Goal: Task Accomplishment & Management: Manage account settings

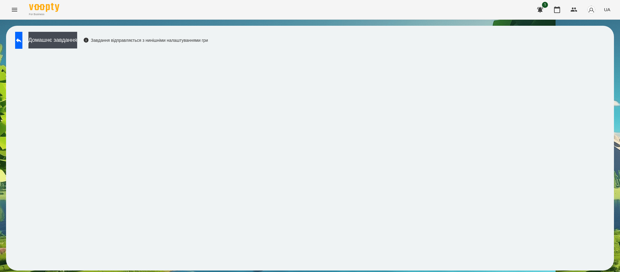
click at [615, 31] on div "Домашнє завдання Завдання відправляється з нинішніми налаштуваннями гри" at bounding box center [310, 148] width 620 height 257
click at [14, 7] on icon "Menu" at bounding box center [14, 9] width 7 height 7
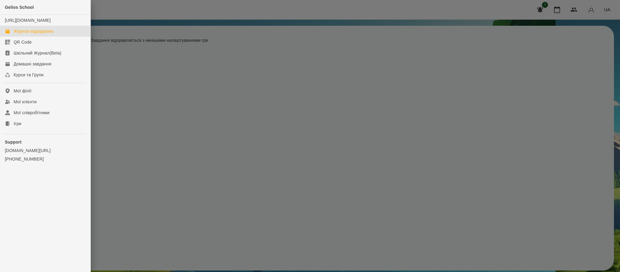
click at [39, 32] on link "Журнал відвідувань" at bounding box center [45, 31] width 91 height 11
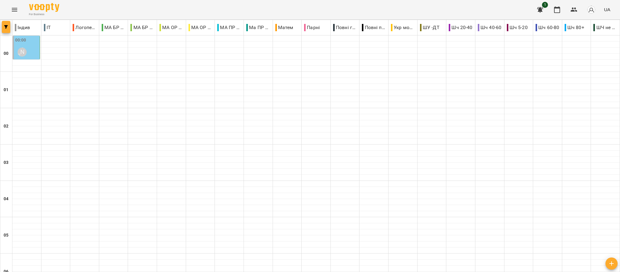
click at [2, 27] on span "button" at bounding box center [6, 27] width 8 height 4
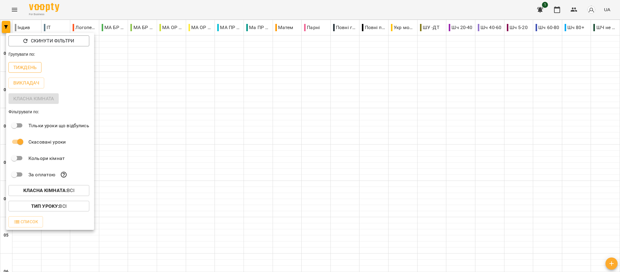
click at [21, 70] on p "Тиждень" at bounding box center [24, 67] width 23 height 7
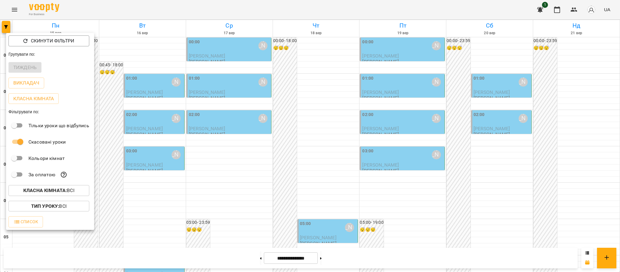
click at [135, 34] on div at bounding box center [310, 136] width 620 height 272
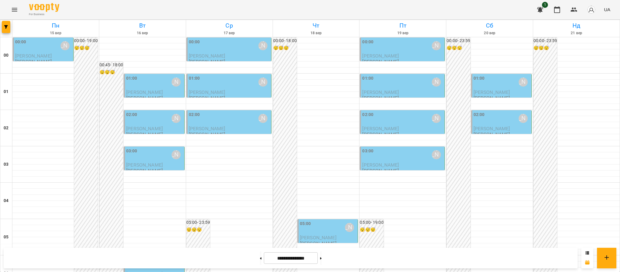
scroll to position [664, 0]
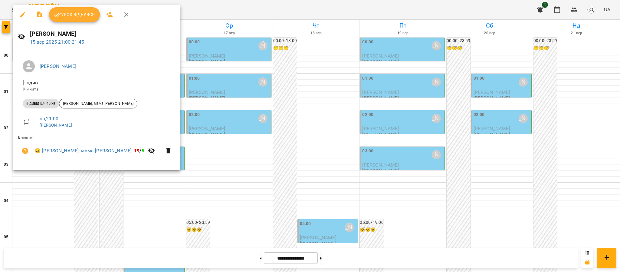
drag, startPoint x: 95, startPoint y: 96, endPoint x: 98, endPoint y: 97, distance: 3.7
click at [98, 97] on li "індивід шч 45 хв [PERSON_NAME], мама [PERSON_NAME]" at bounding box center [97, 103] width 158 height 15
click at [102, 101] on span "[PERSON_NAME], мама [PERSON_NAME]" at bounding box center [98, 103] width 78 height 5
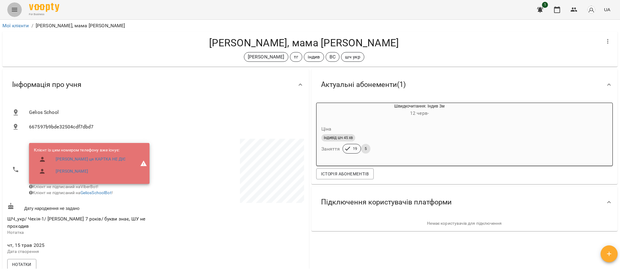
click at [13, 13] on icon "Menu" at bounding box center [14, 9] width 7 height 7
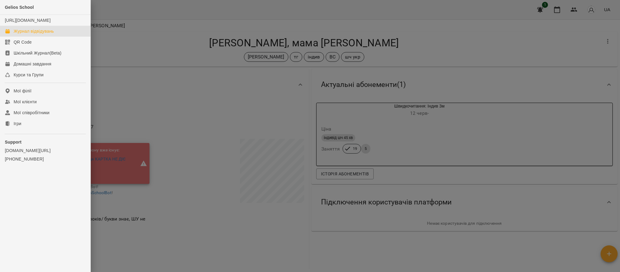
click at [31, 37] on link "Журнал відвідувань" at bounding box center [45, 31] width 91 height 11
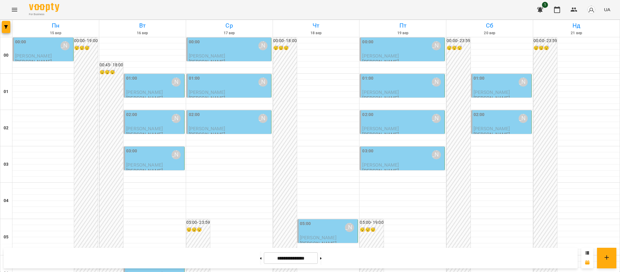
scroll to position [664, 0]
click at [12, 11] on icon "Menu" at bounding box center [14, 9] width 7 height 7
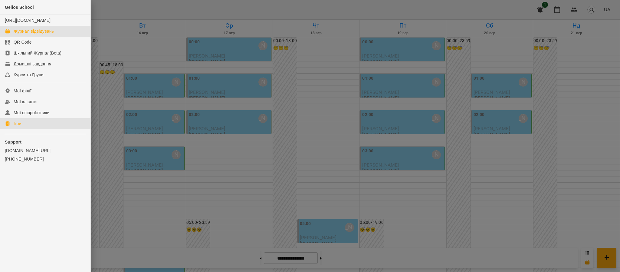
click at [31, 129] on link "Ігри" at bounding box center [45, 123] width 91 height 11
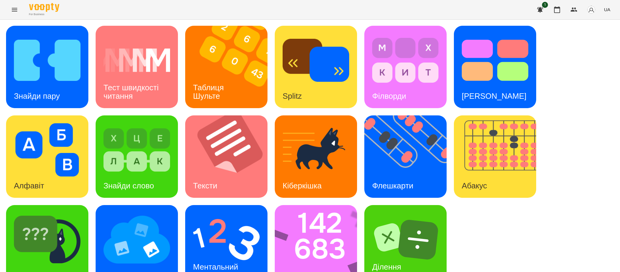
click at [16, 14] on button "Menu" at bounding box center [14, 9] width 15 height 15
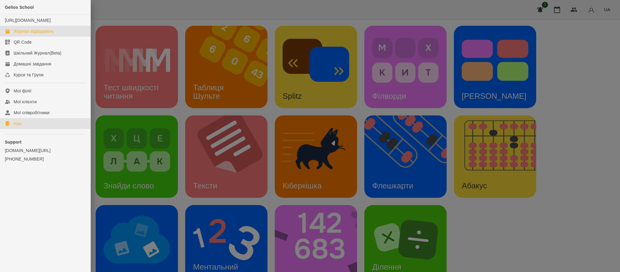
click at [29, 34] on div "Журнал відвідувань" at bounding box center [34, 31] width 40 height 6
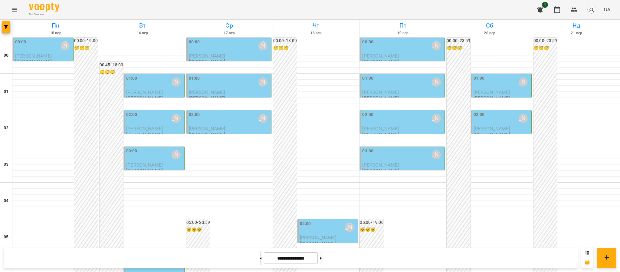
click at [260, 262] on button at bounding box center [261, 257] width 2 height 13
type input "**********"
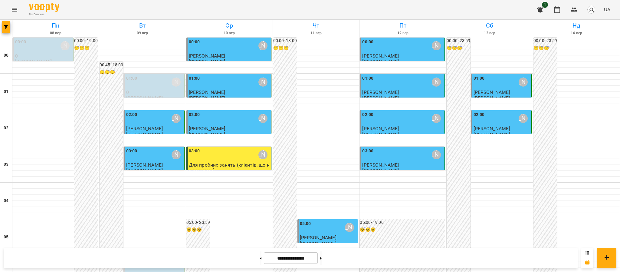
scroll to position [664, 0]
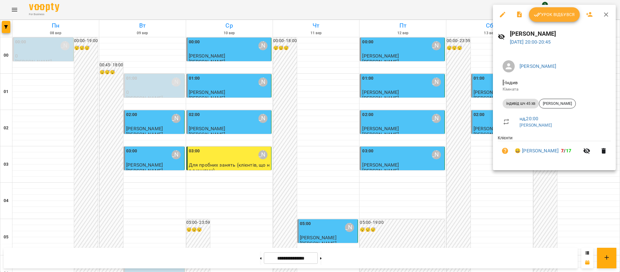
click at [558, 11] on span "Урок відбувся" at bounding box center [554, 14] width 41 height 7
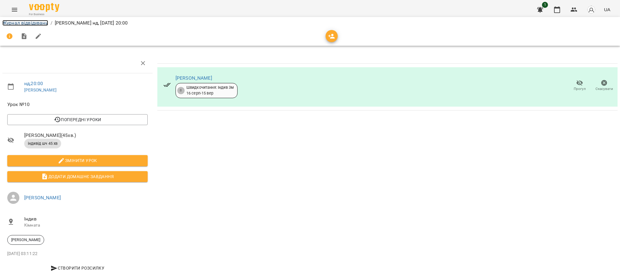
click at [32, 21] on link "Журнал відвідувань" at bounding box center [25, 23] width 46 height 6
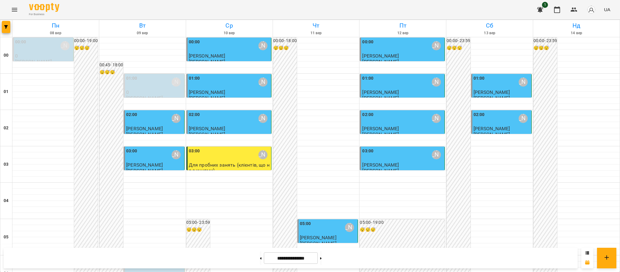
scroll to position [664, 0]
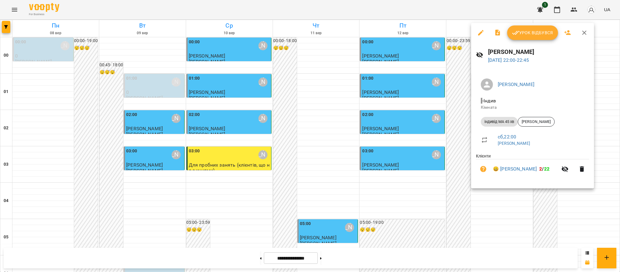
click at [533, 32] on span "Урок відбувся" at bounding box center [532, 32] width 41 height 7
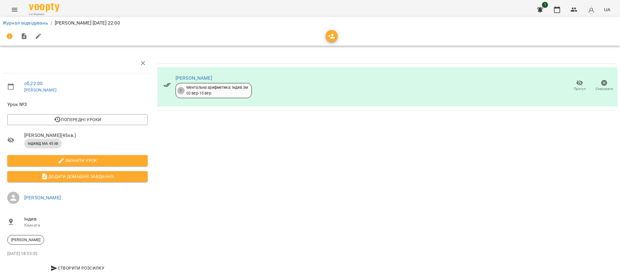
click at [16, 18] on div "Журнал відвідувань / [PERSON_NAME] [DATE] 22:00" at bounding box center [310, 23] width 618 height 10
click at [22, 24] on link "Журнал відвідувань" at bounding box center [25, 23] width 46 height 6
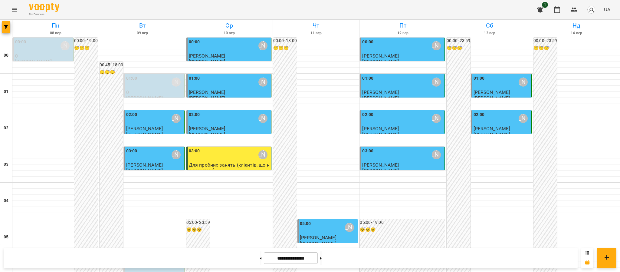
scroll to position [664, 0]
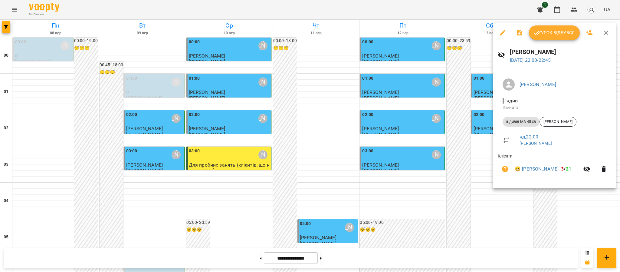
click at [546, 37] on button "Урок відбувся" at bounding box center [554, 32] width 51 height 15
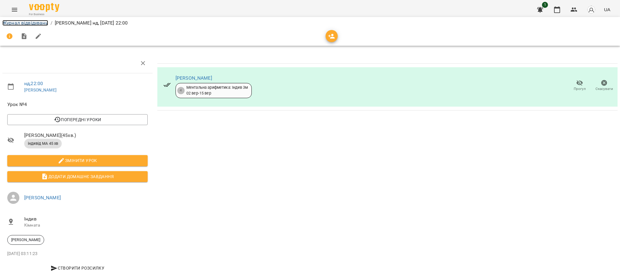
click at [19, 23] on link "Журнал відвідувань" at bounding box center [25, 23] width 46 height 6
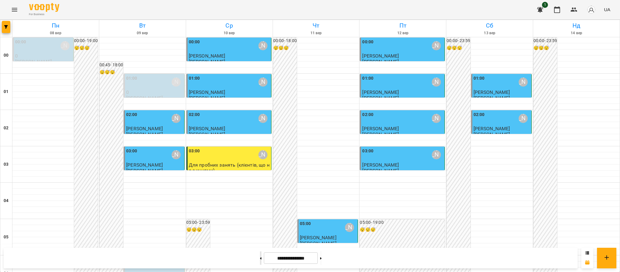
click at [260, 261] on button at bounding box center [261, 257] width 2 height 13
type input "**********"
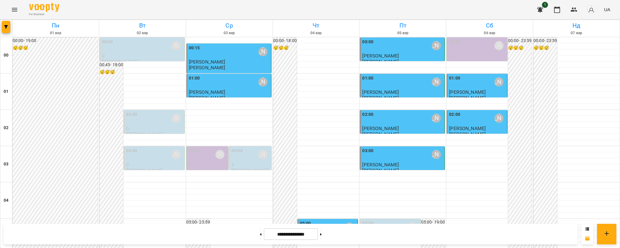
click at [14, 12] on button "Menu" at bounding box center [14, 9] width 15 height 15
click at [15, 8] on icon "Menu" at bounding box center [14, 10] width 5 height 4
click at [14, 12] on icon "Menu" at bounding box center [14, 9] width 7 height 7
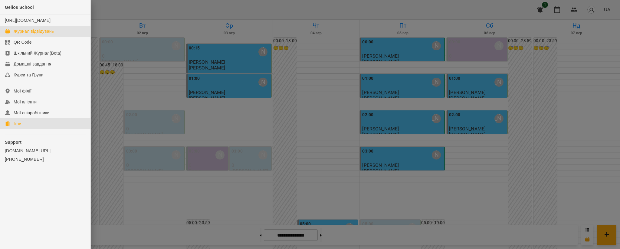
click at [20, 127] on div "Ігри" at bounding box center [18, 123] width 8 height 6
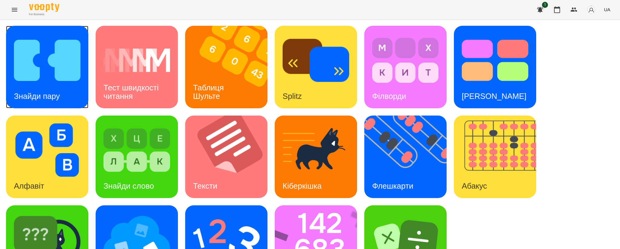
click at [57, 66] on img at bounding box center [47, 60] width 67 height 53
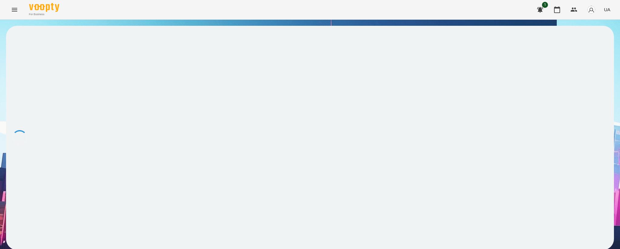
click at [71, 58] on div at bounding box center [310, 138] width 608 height 224
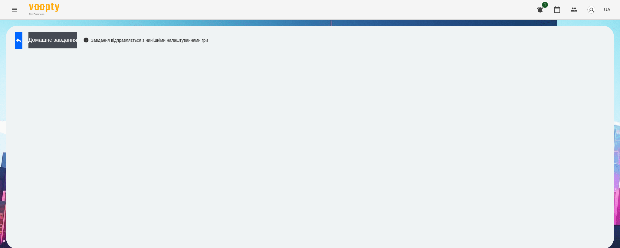
scroll to position [1, 0]
click at [15, 10] on icon "Menu" at bounding box center [14, 9] width 7 height 7
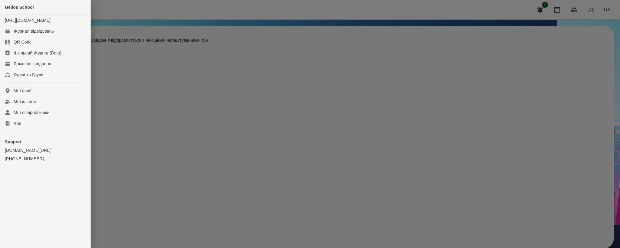
click at [133, 103] on div at bounding box center [310, 124] width 620 height 248
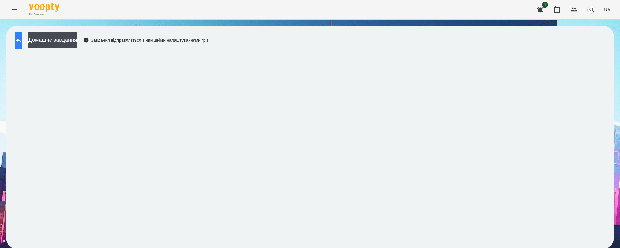
click at [22, 32] on button at bounding box center [18, 40] width 7 height 17
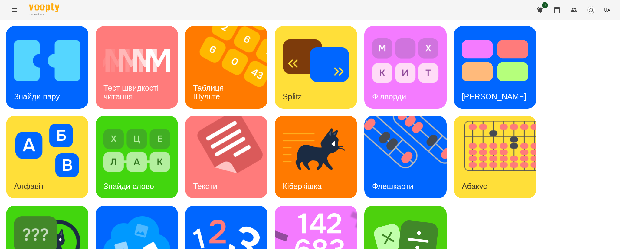
scroll to position [45, 0]
click at [34, 213] on img at bounding box center [47, 239] width 67 height 53
